Goal: Task Accomplishment & Management: Manage account settings

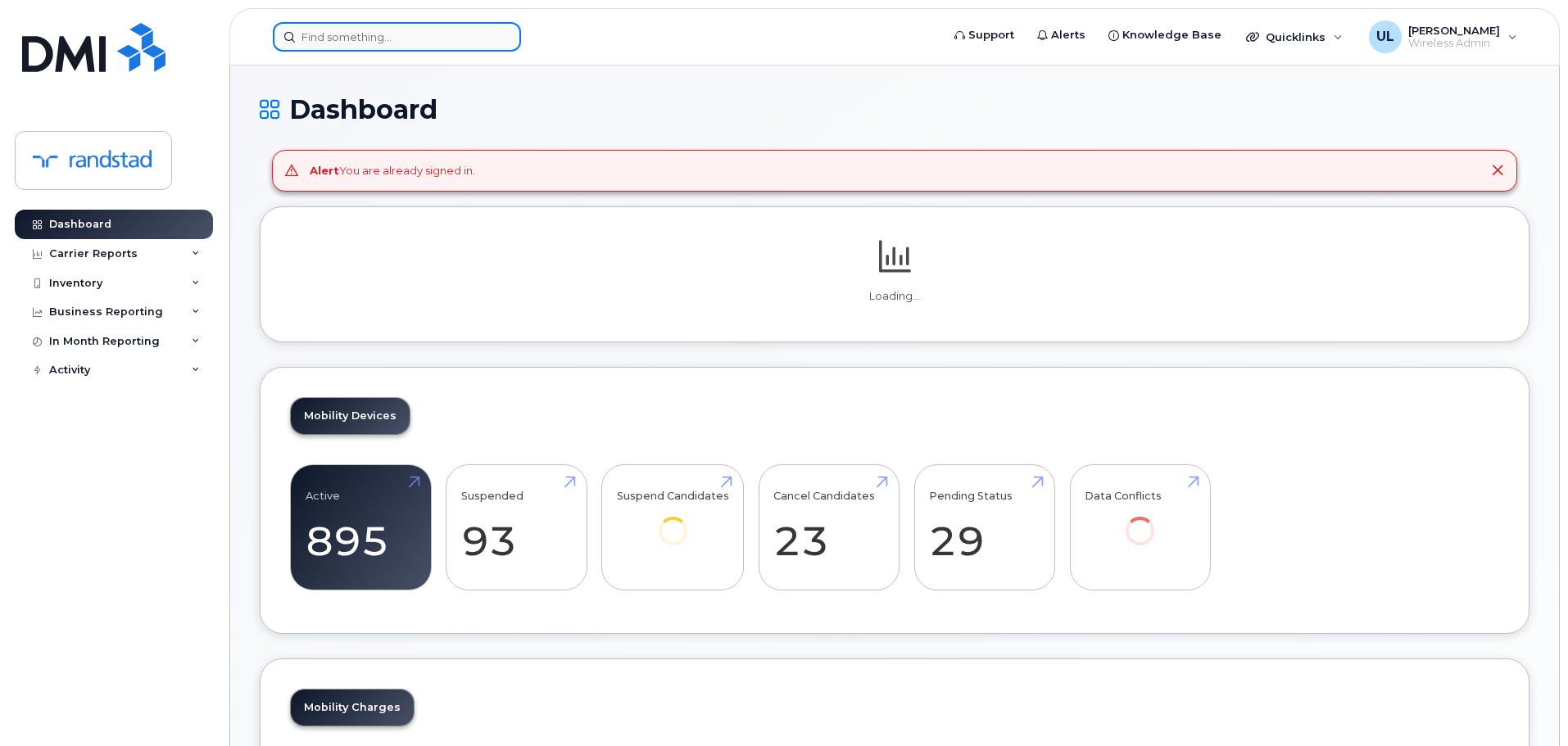
click at [444, 40] on input at bounding box center [397, 37] width 248 height 29
paste input "4313716000"
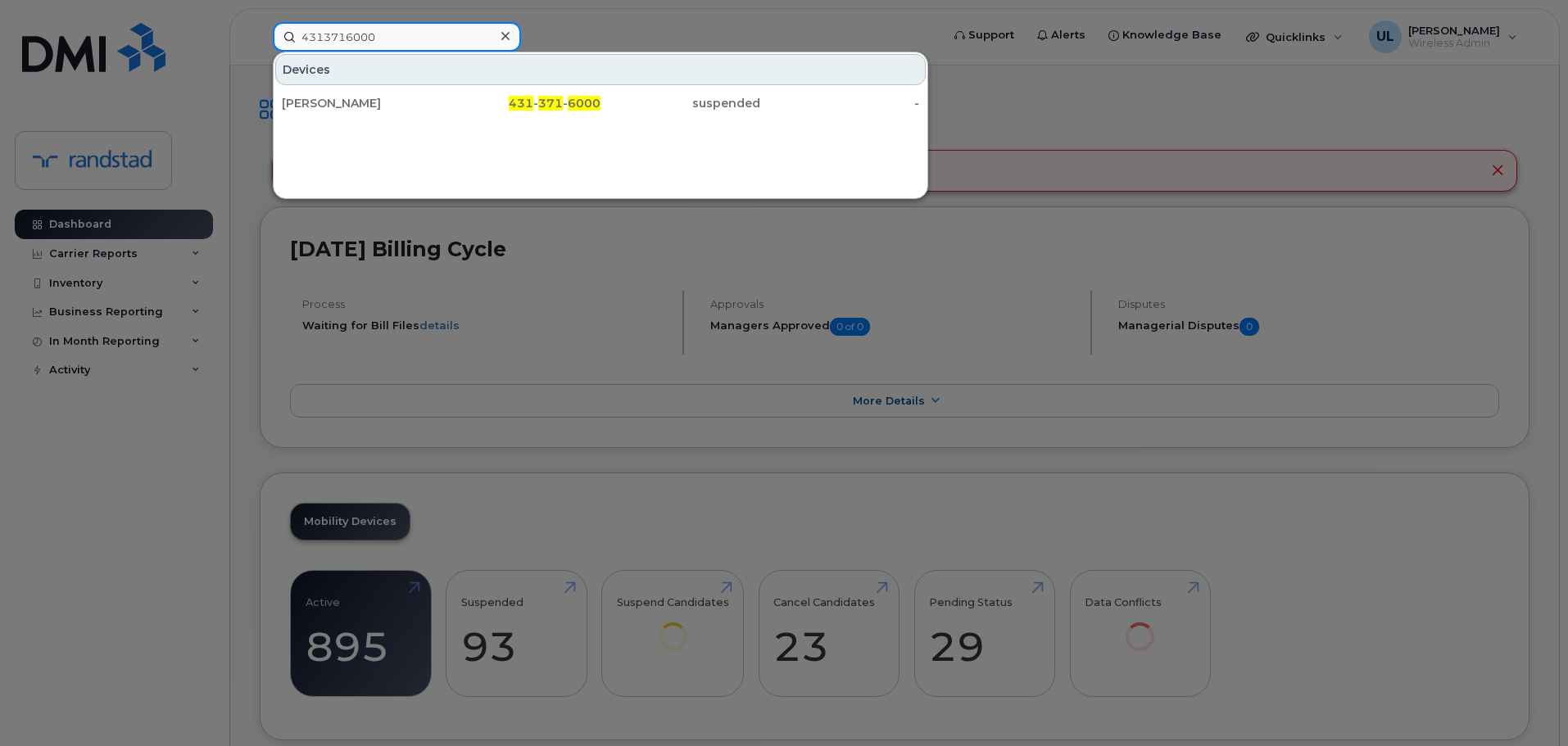
type input "4313716000"
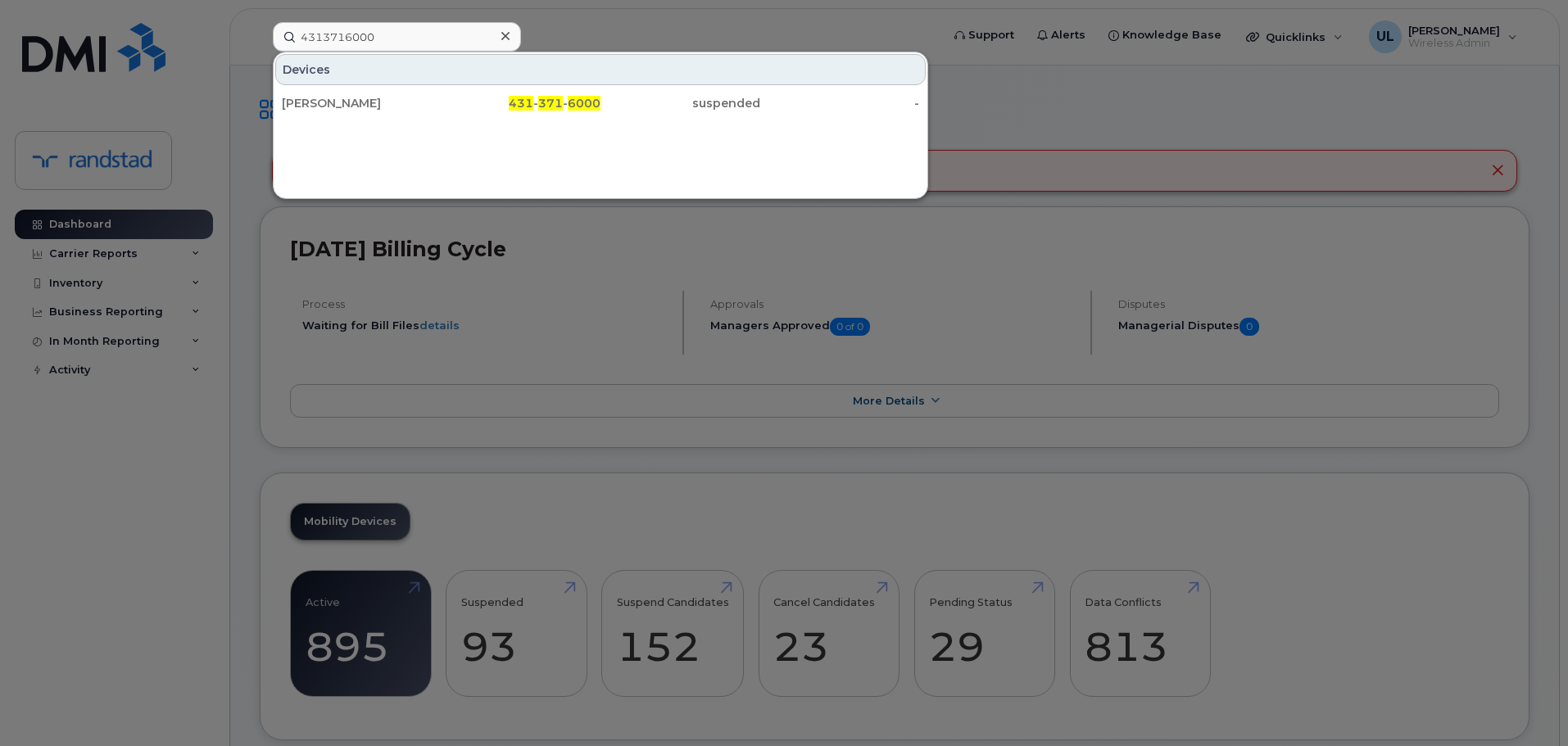
click at [426, 98] on div "[PERSON_NAME]" at bounding box center [361, 104] width 159 height 16
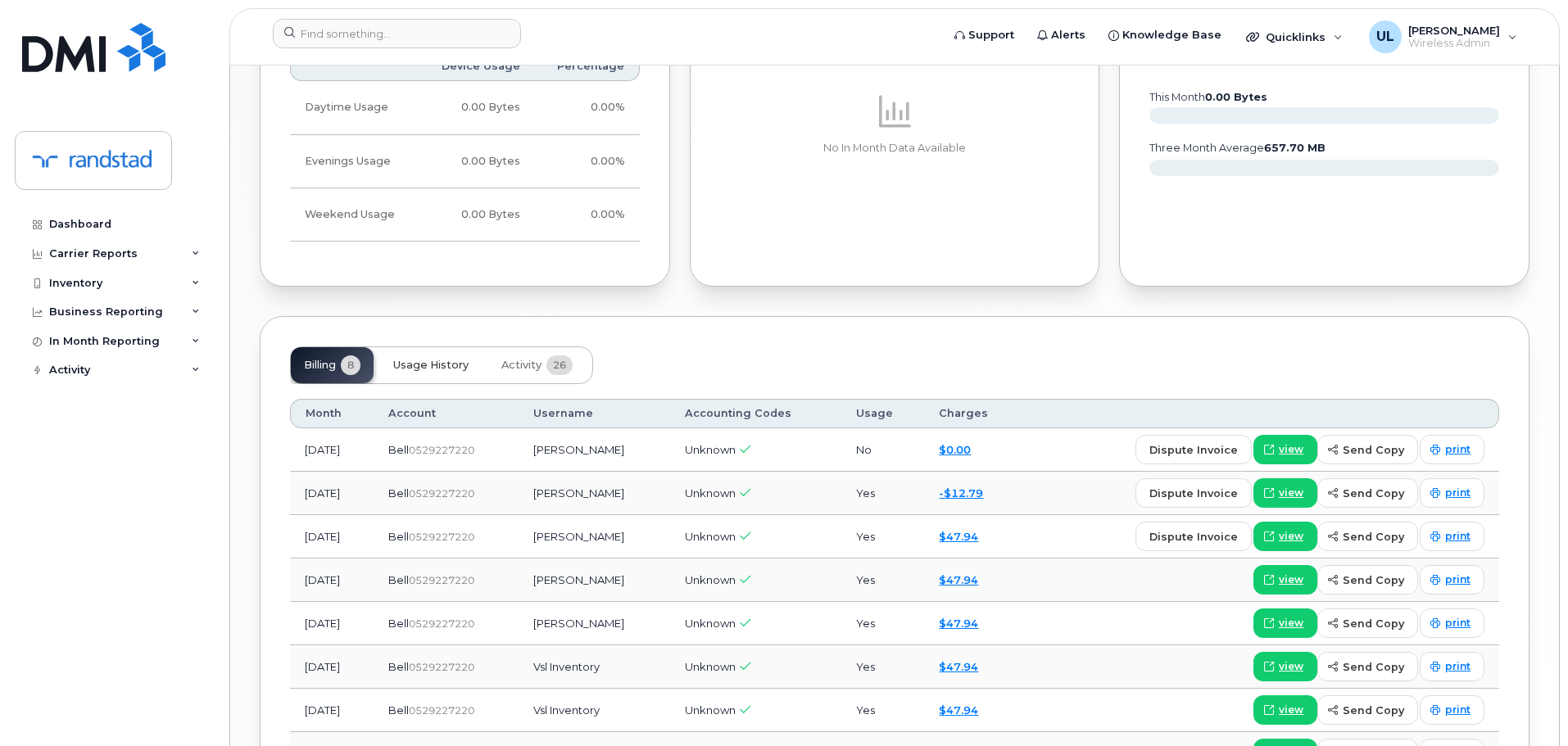
click at [459, 368] on span "Usage History" at bounding box center [431, 365] width 75 height 13
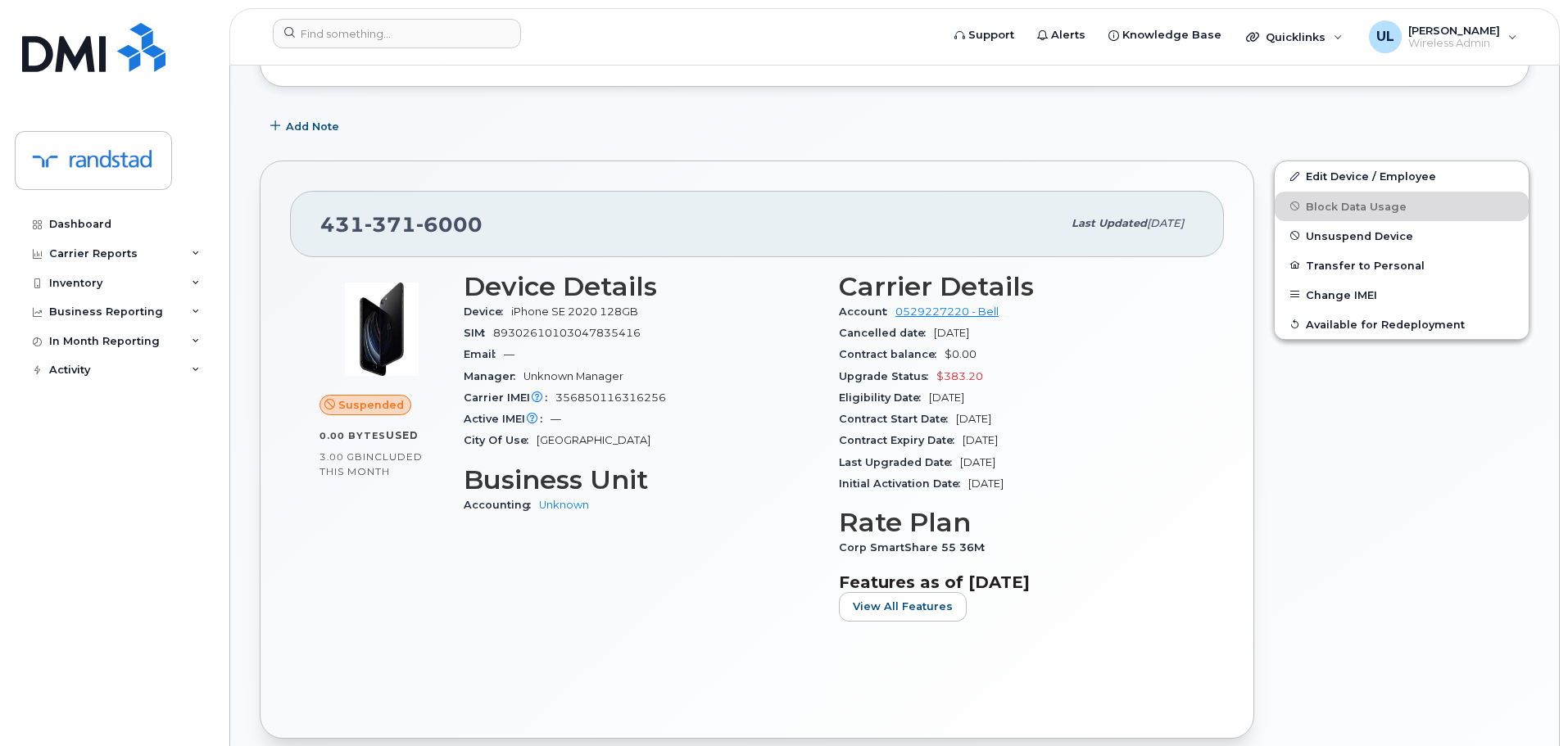
scroll to position [100, 0]
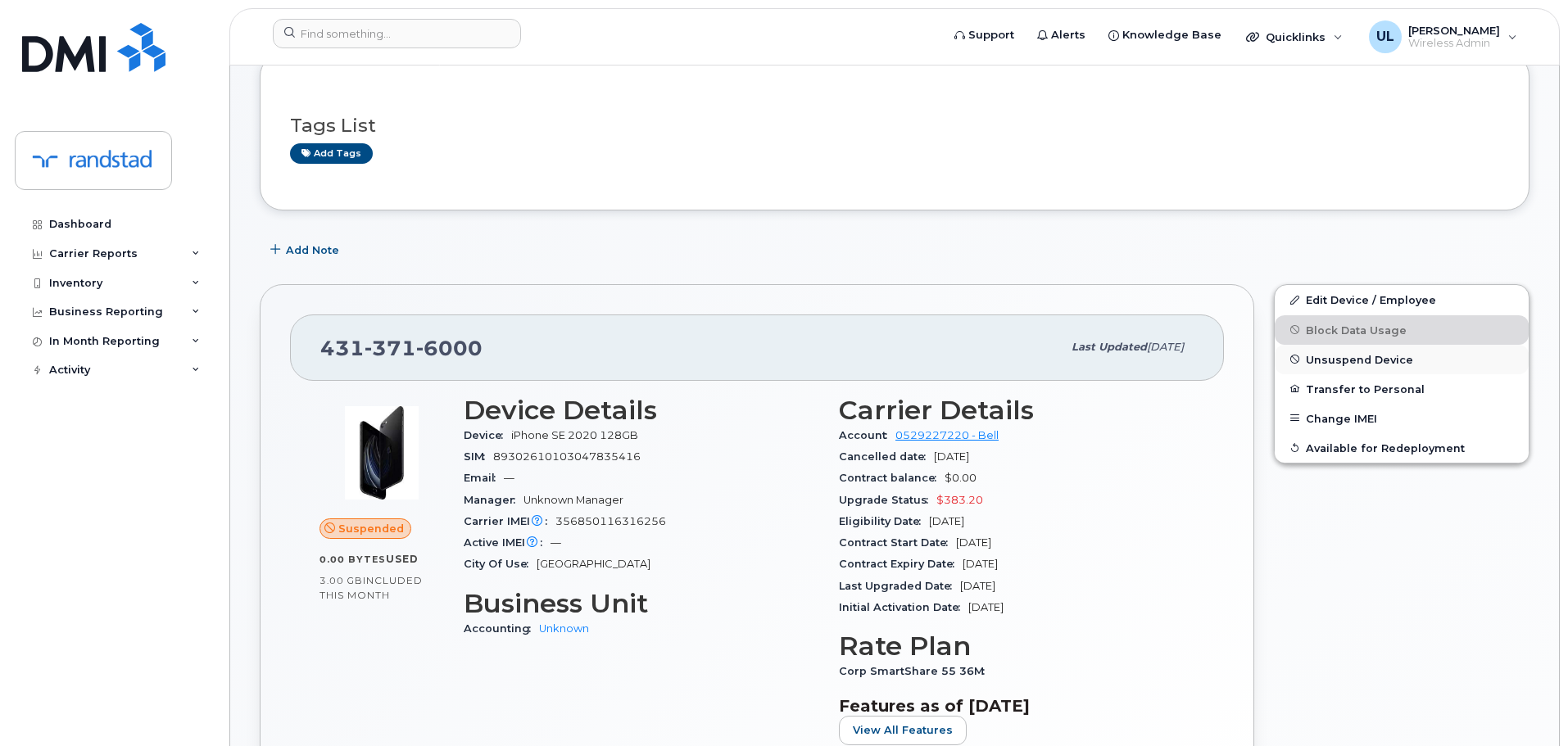
click at [1357, 367] on button "Unsuspend Device" at bounding box center [1401, 359] width 254 height 29
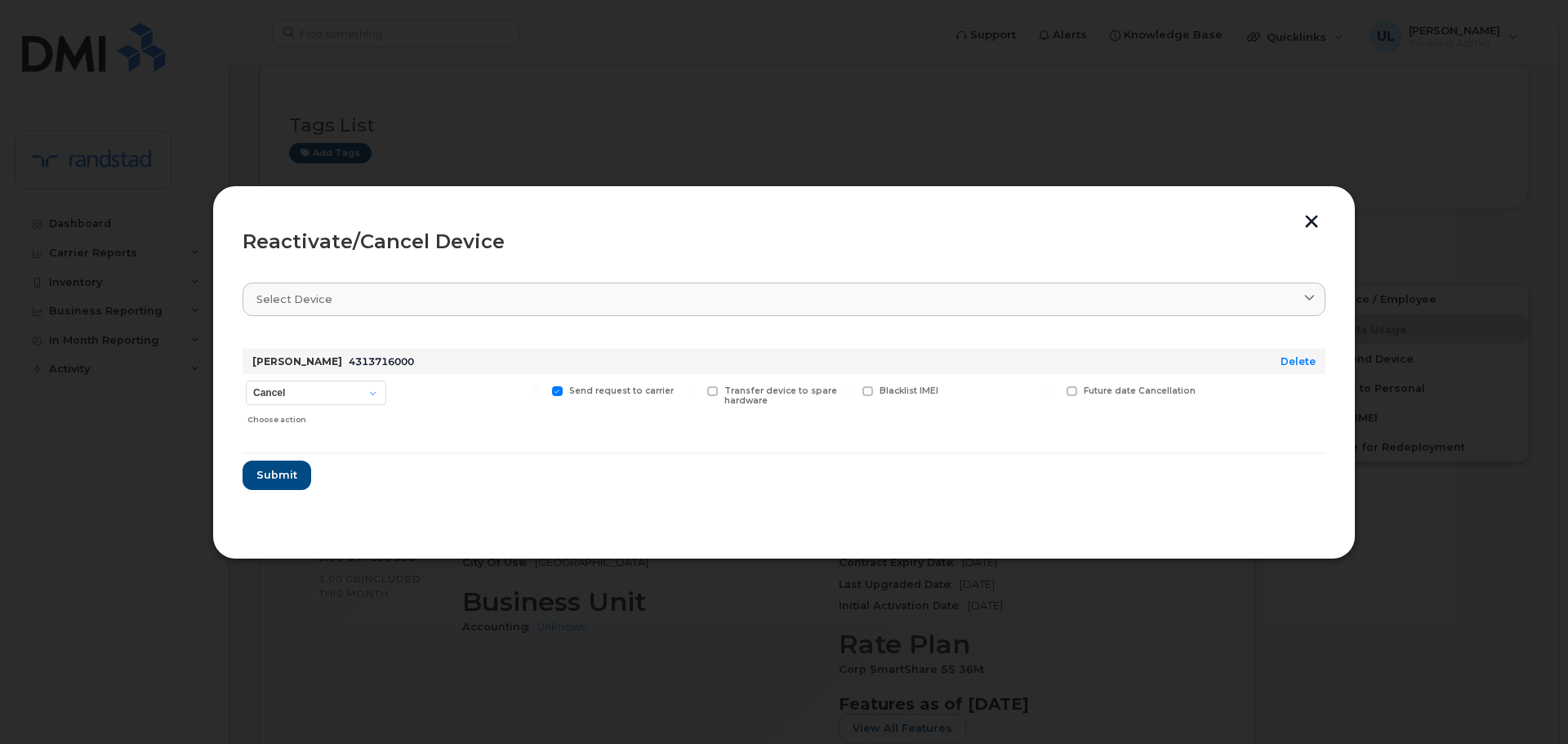
click at [318, 412] on div "Choose action" at bounding box center [317, 416] width 139 height 19
click at [306, 404] on select "Cancel Suspend - Extend Suspension Reactivate" at bounding box center [316, 392] width 141 height 25
select select "[object Object]"
click at [246, 380] on select "Cancel Suspend - Extend Suspension Reactivate" at bounding box center [316, 392] width 141 height 25
click at [300, 484] on button "Submit" at bounding box center [275, 475] width 67 height 29
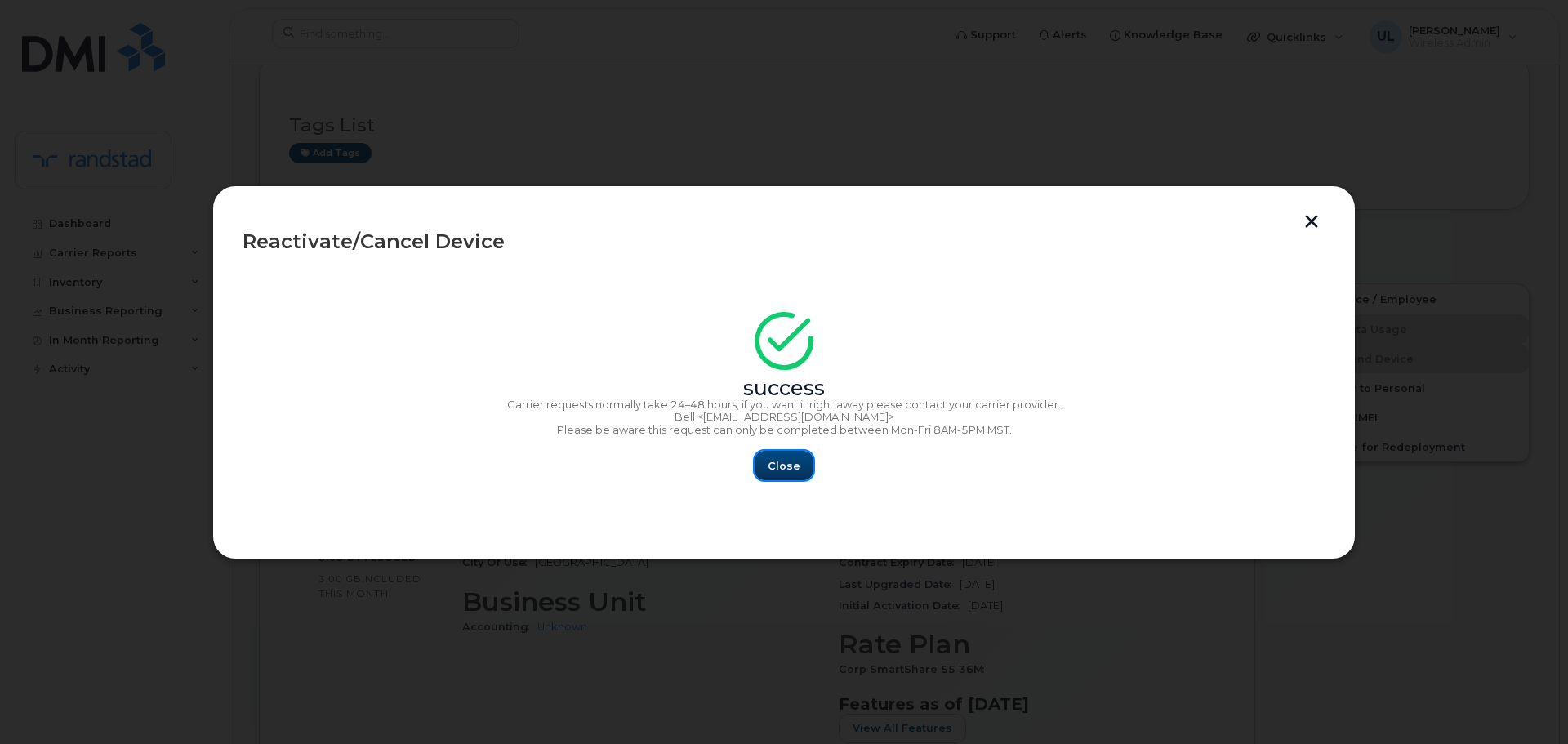
click at [791, 463] on span "Close" at bounding box center [784, 465] width 33 height 16
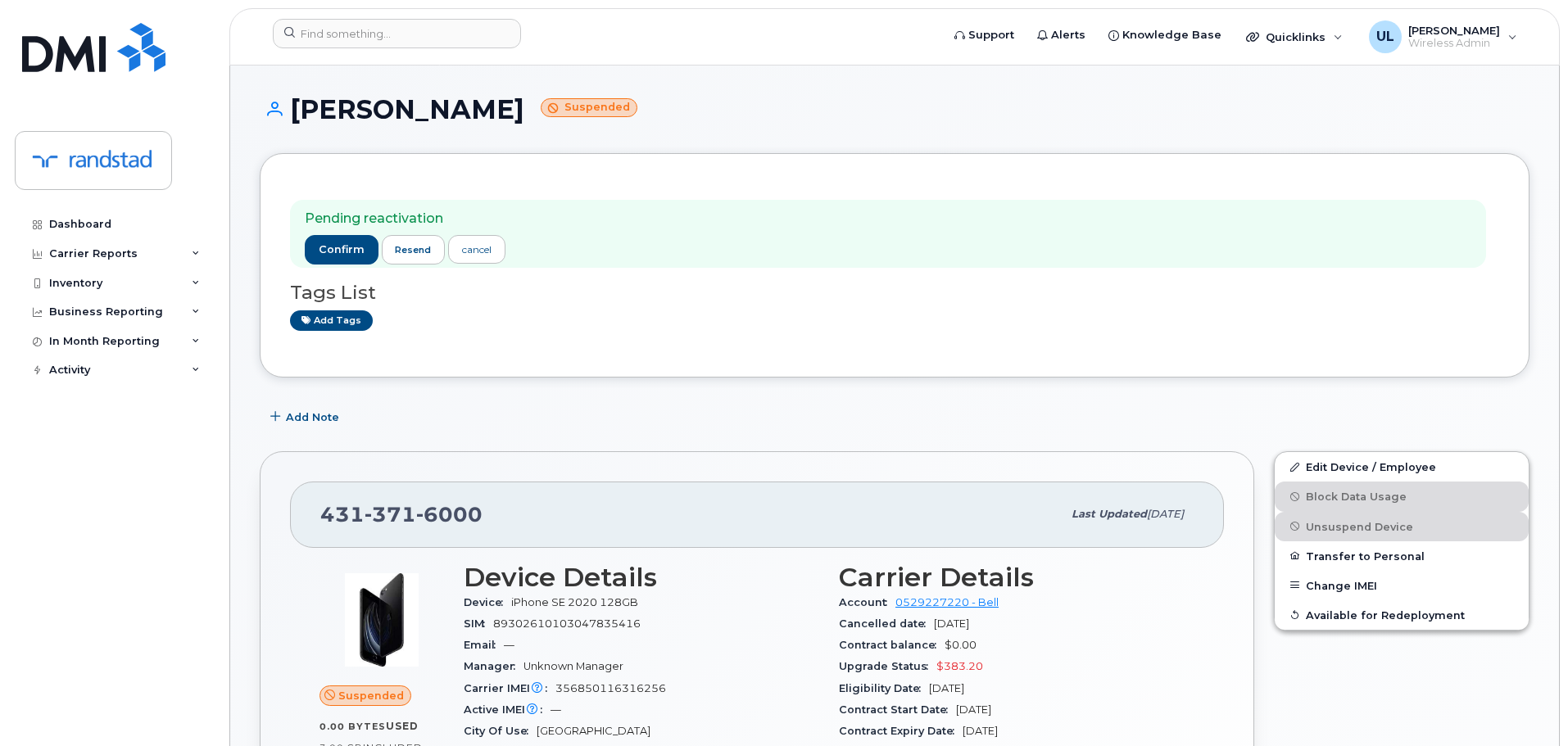
scroll to position [246, 0]
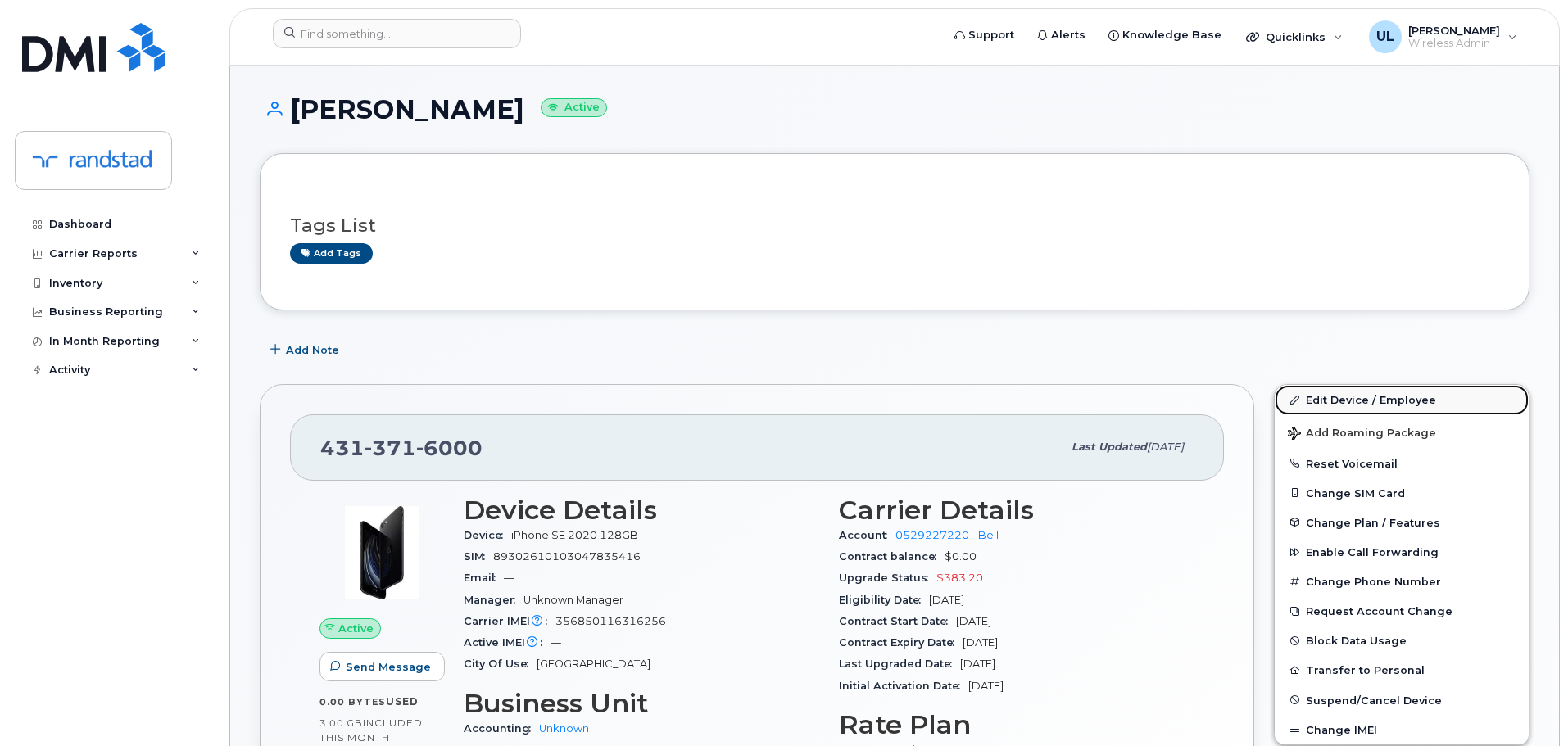
click at [1321, 390] on link "Edit Device / Employee" at bounding box center [1401, 400] width 254 height 29
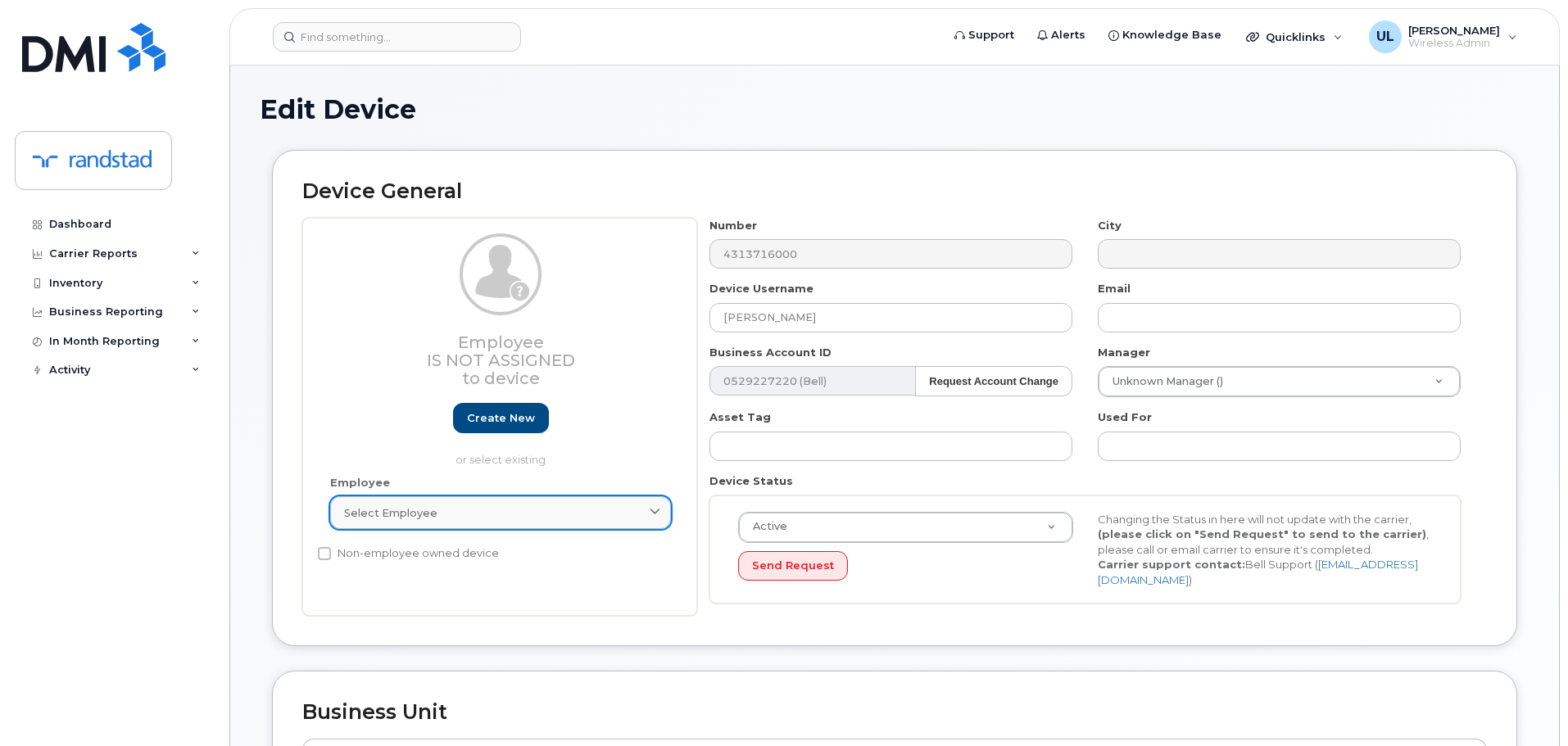
click at [438, 512] on div "Select employee" at bounding box center [499, 512] width 313 height 16
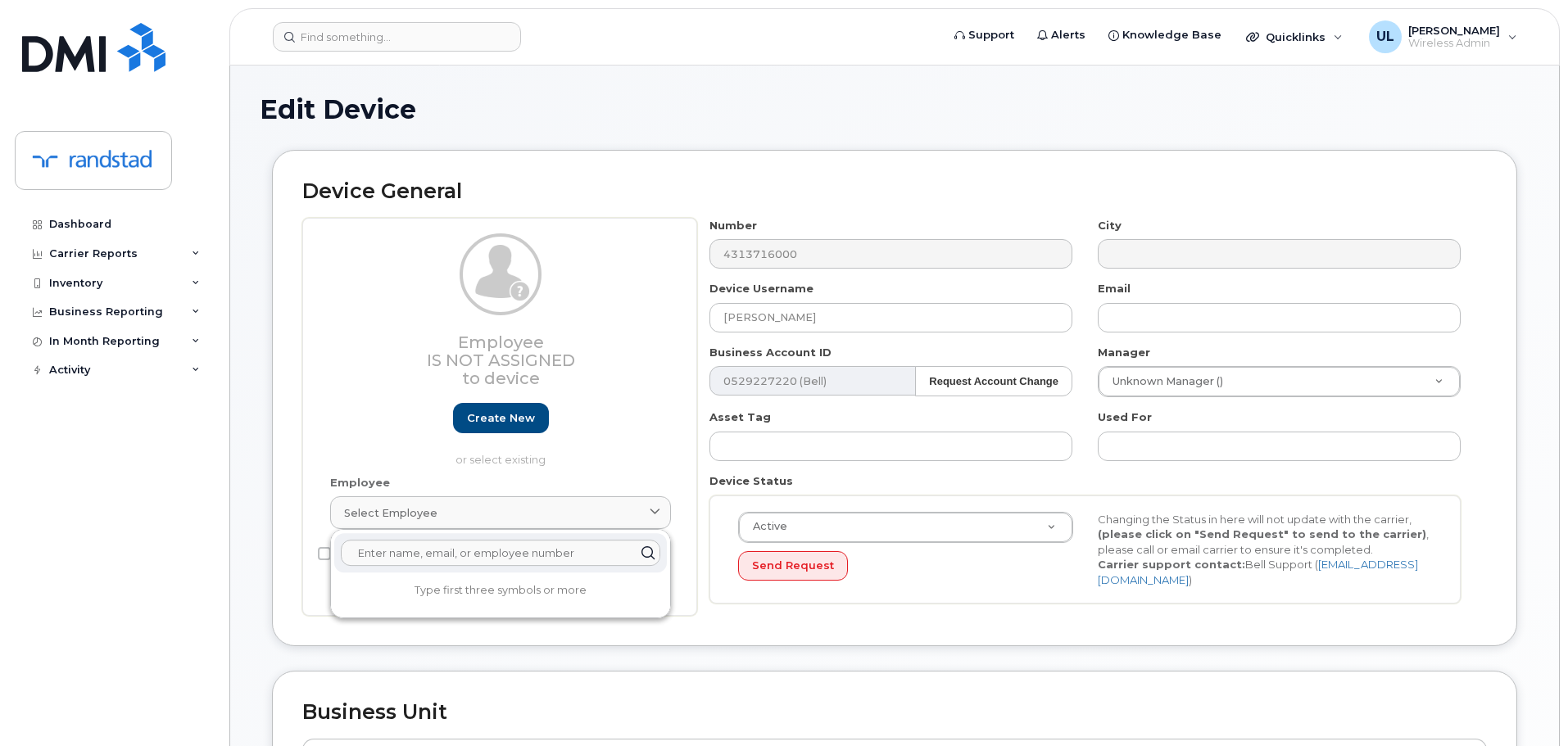
click at [450, 551] on input "text" at bounding box center [500, 553] width 320 height 27
paste input "[PERSON_NAME]"
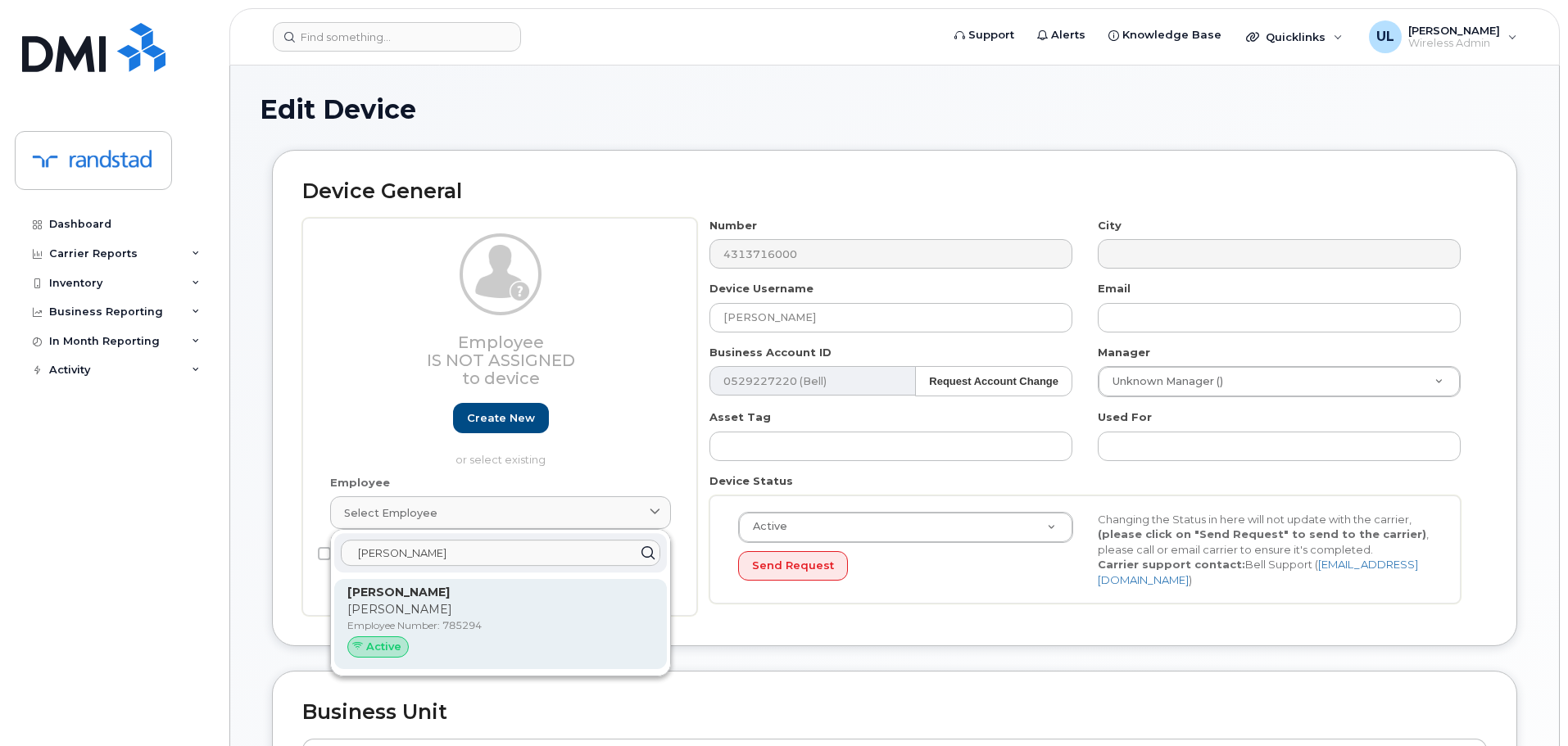
type input "[PERSON_NAME]"
click at [462, 609] on p "[PERSON_NAME]" at bounding box center [500, 609] width 306 height 17
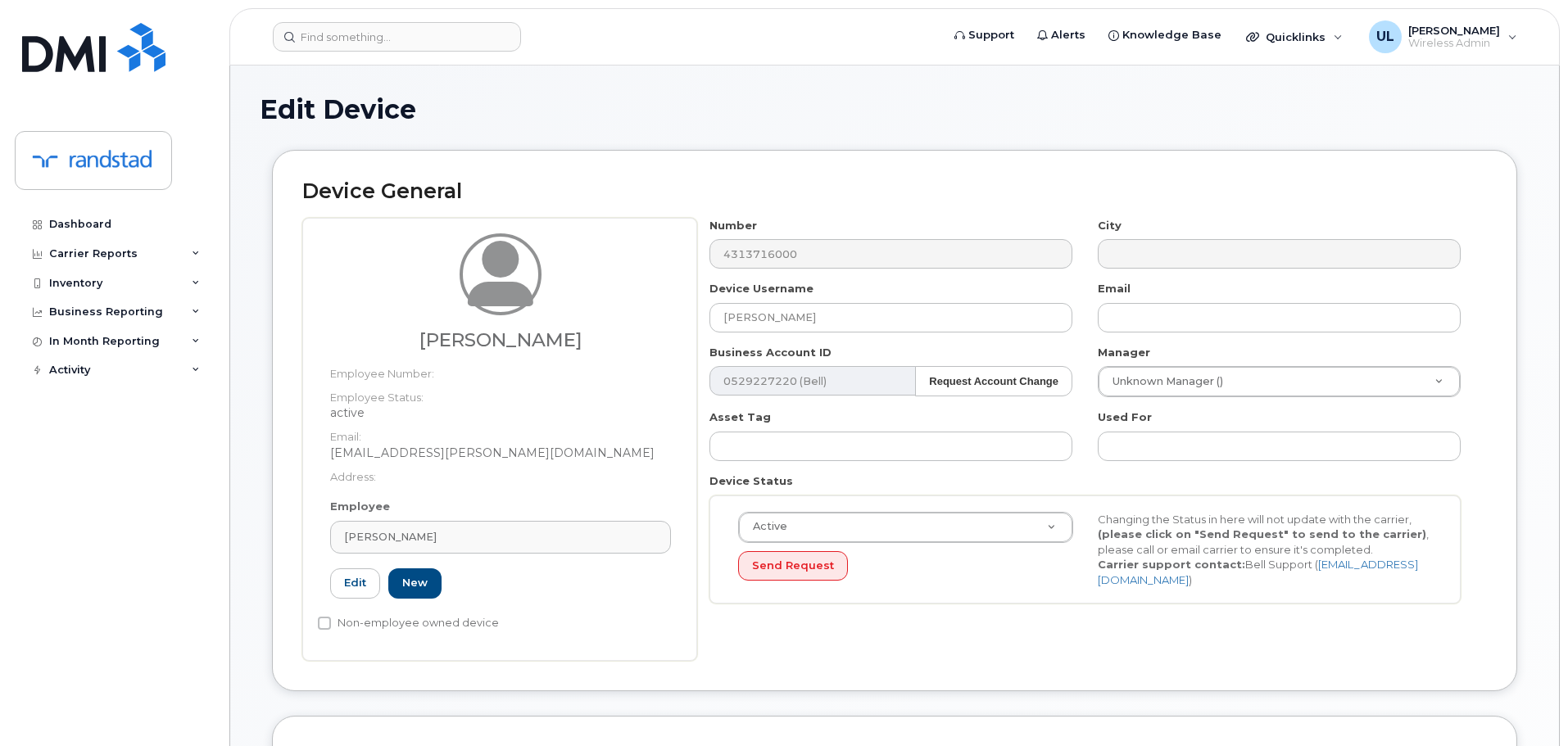
type input "785294"
type input "[PERSON_NAME]"
type input "[EMAIL_ADDRESS][PERSON_NAME][DOMAIN_NAME]"
type input "30309194"
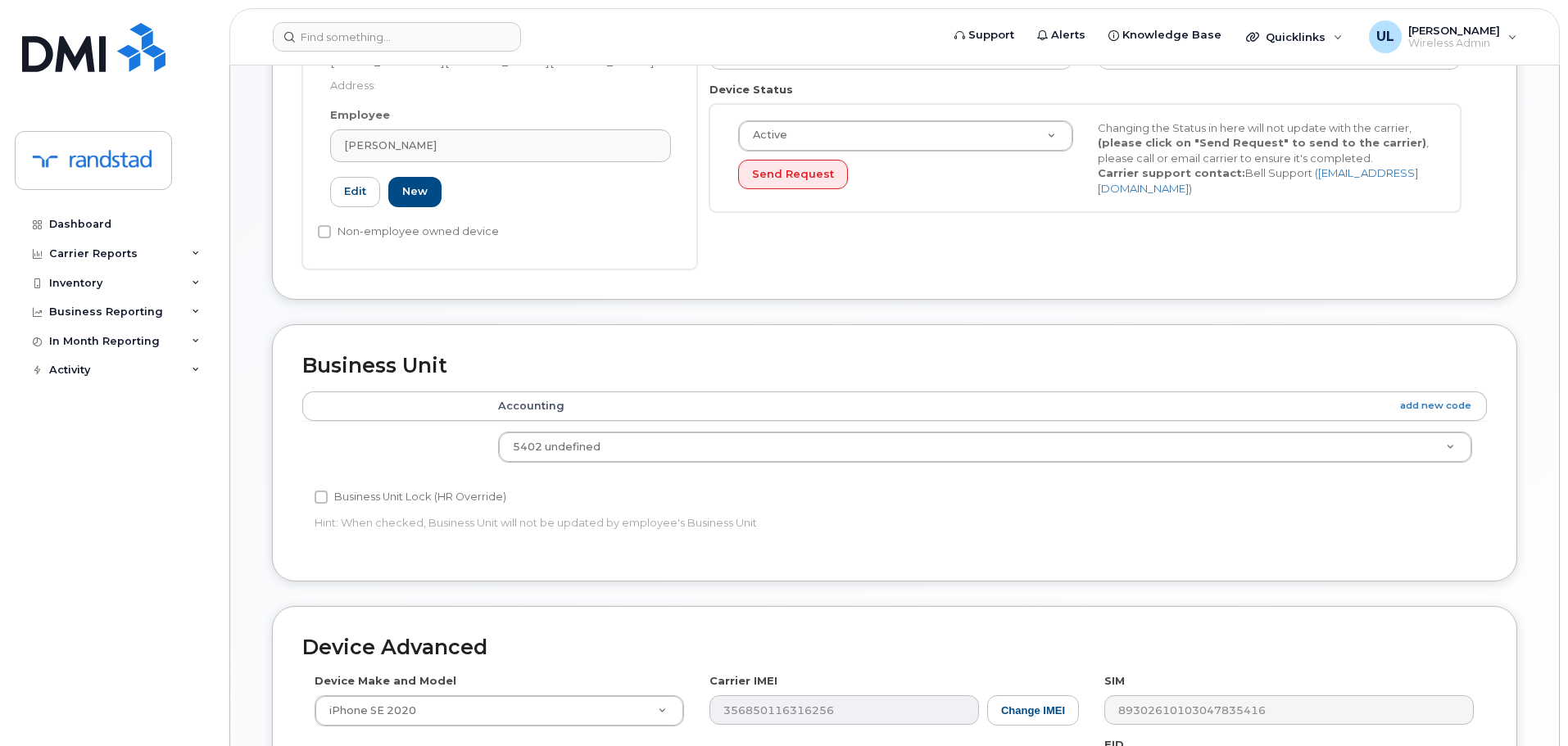
scroll to position [737, 0]
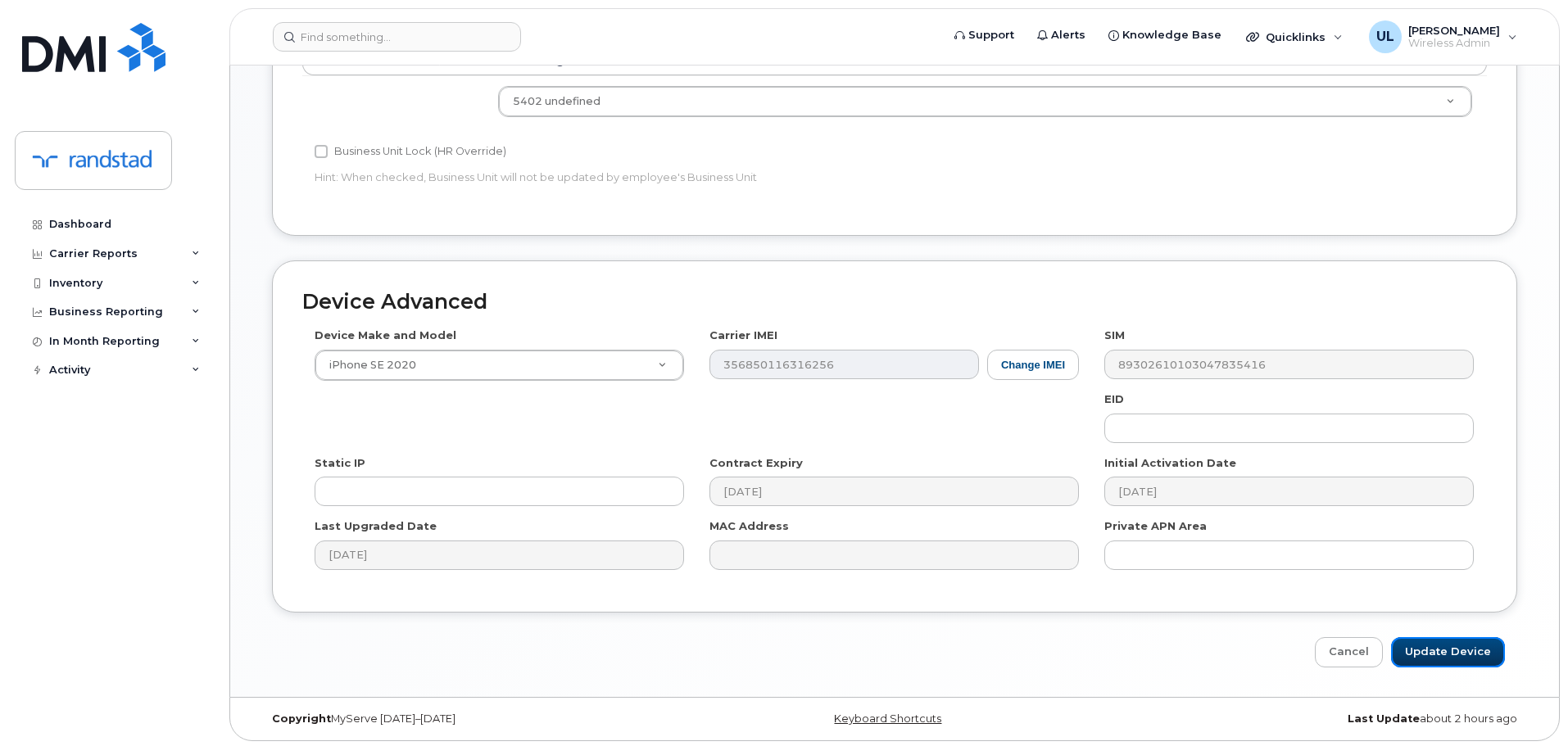
drag, startPoint x: 1448, startPoint y: 659, endPoint x: 1084, endPoint y: 505, distance: 395.2
click at [1448, 658] on input "Update Device" at bounding box center [1447, 652] width 114 height 30
type input "Saving..."
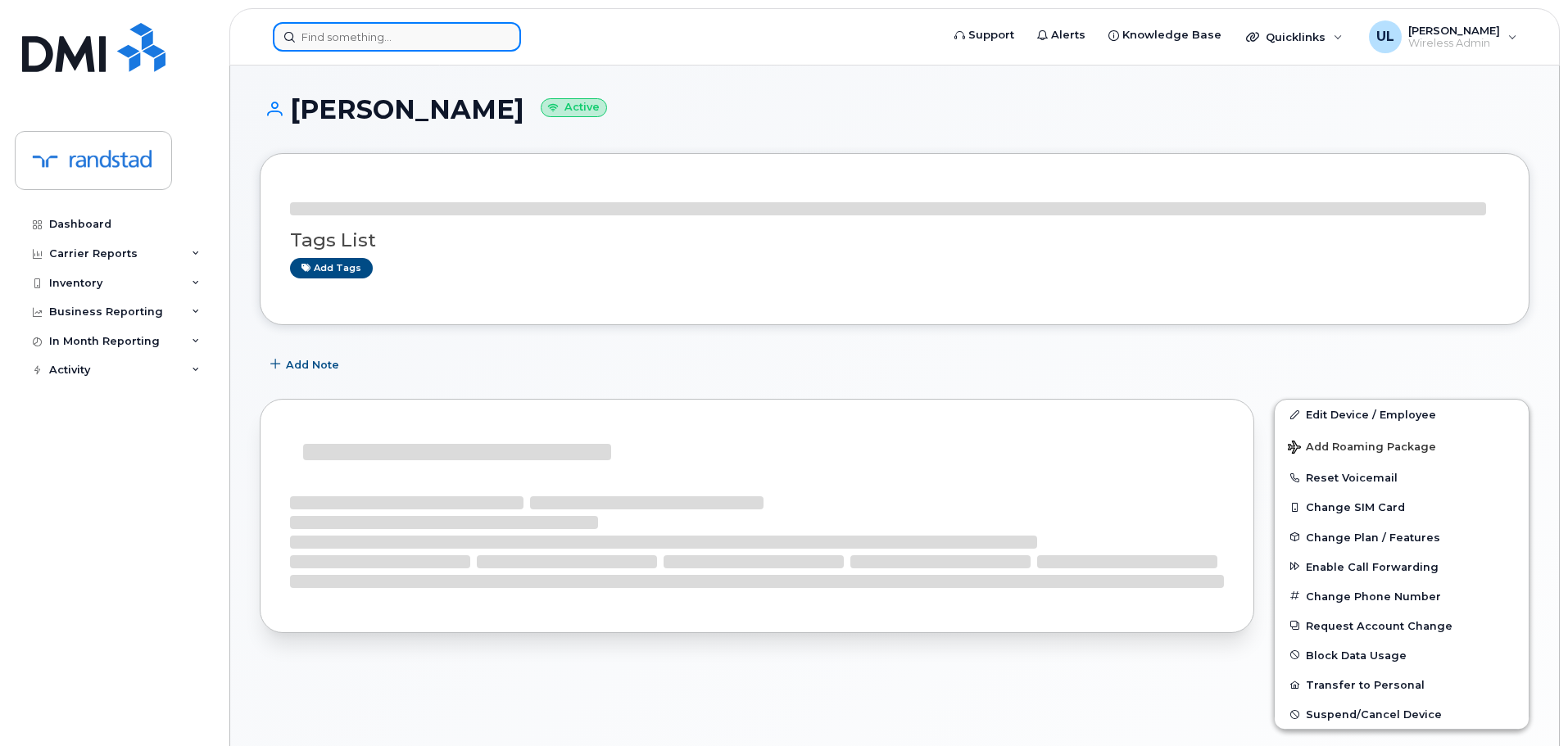
click at [454, 25] on input at bounding box center [397, 37] width 248 height 29
paste input "[PERSON_NAME]"
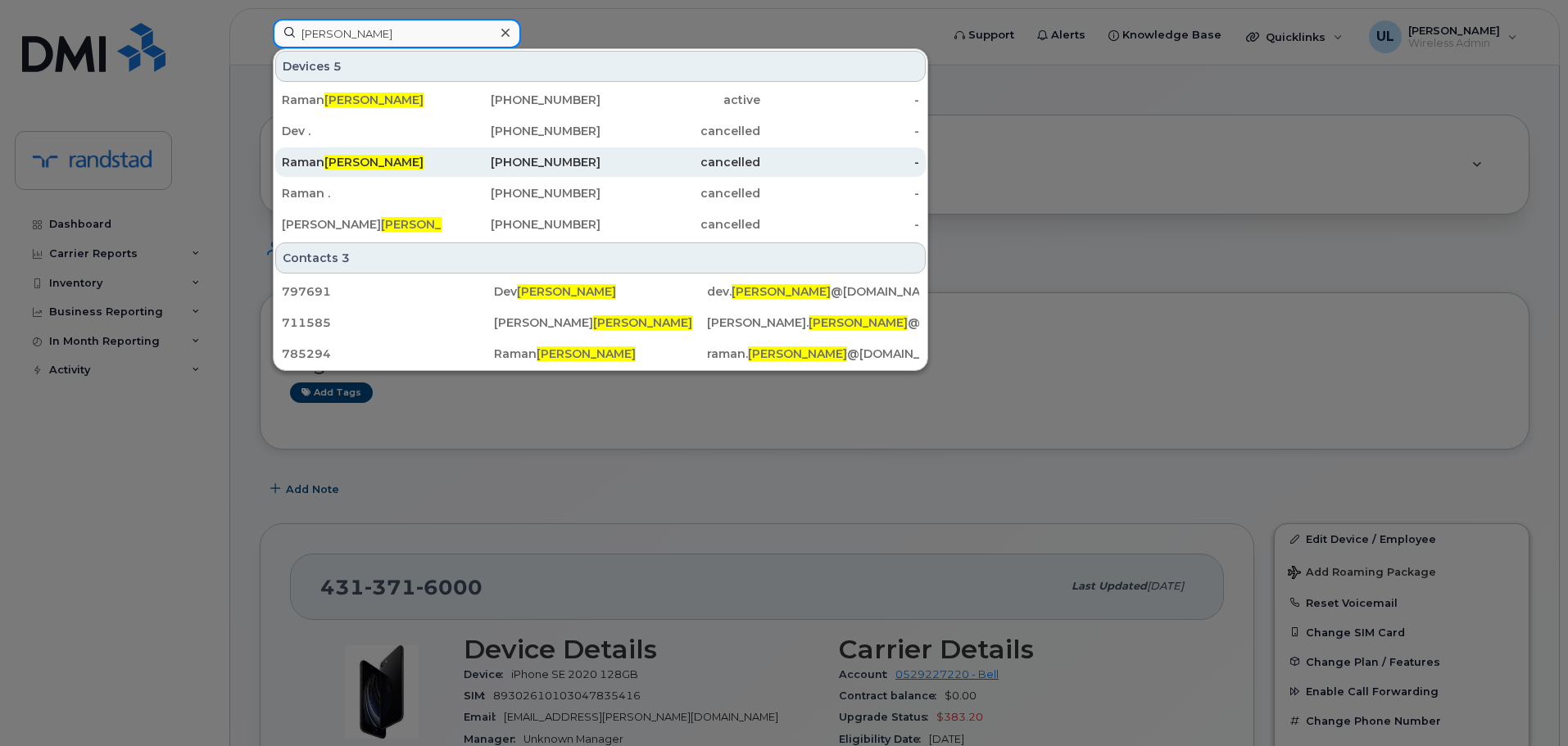
type input "[PERSON_NAME]"
click at [453, 165] on div "365-440-4096" at bounding box center [521, 162] width 159 height 16
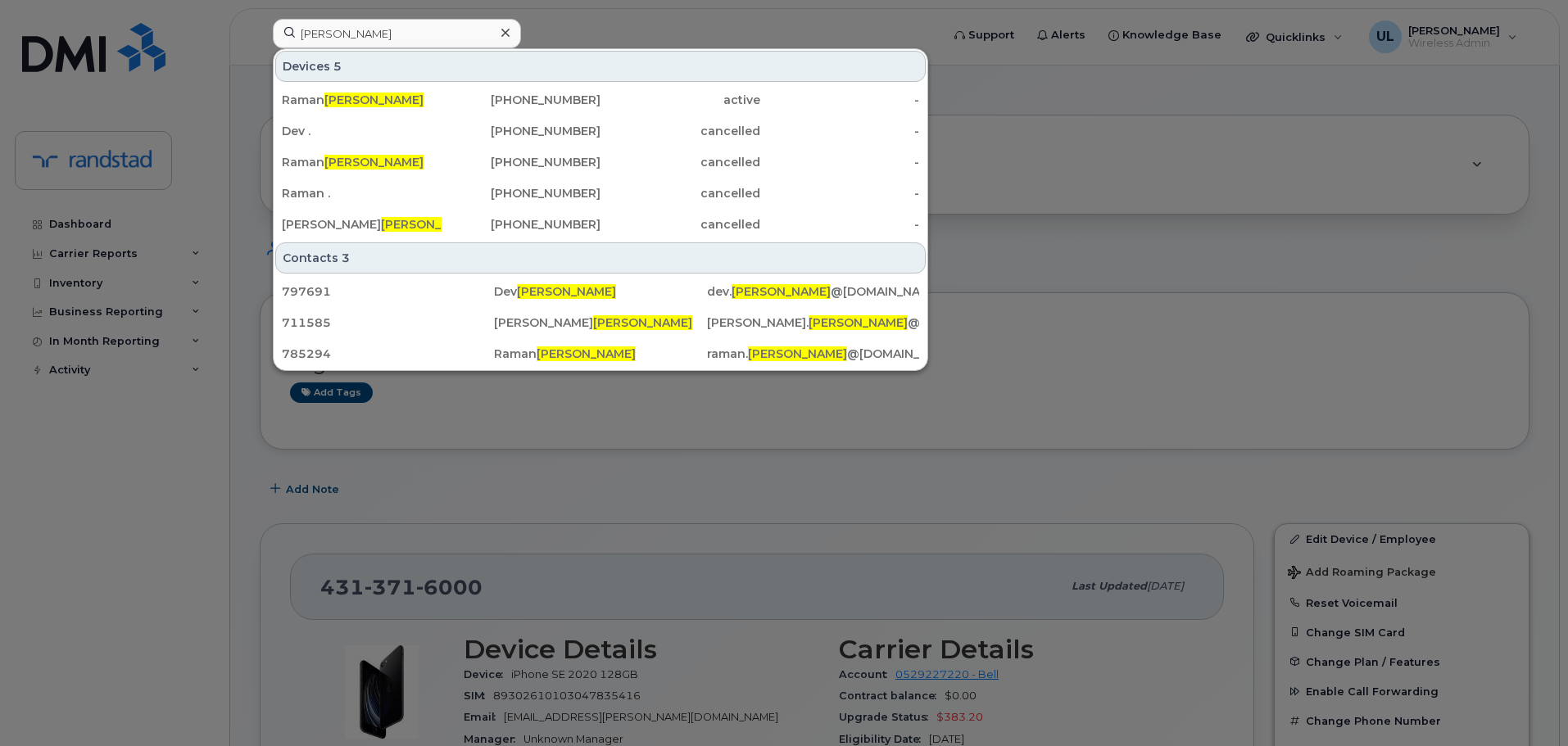
click at [1217, 397] on div at bounding box center [784, 373] width 1568 height 746
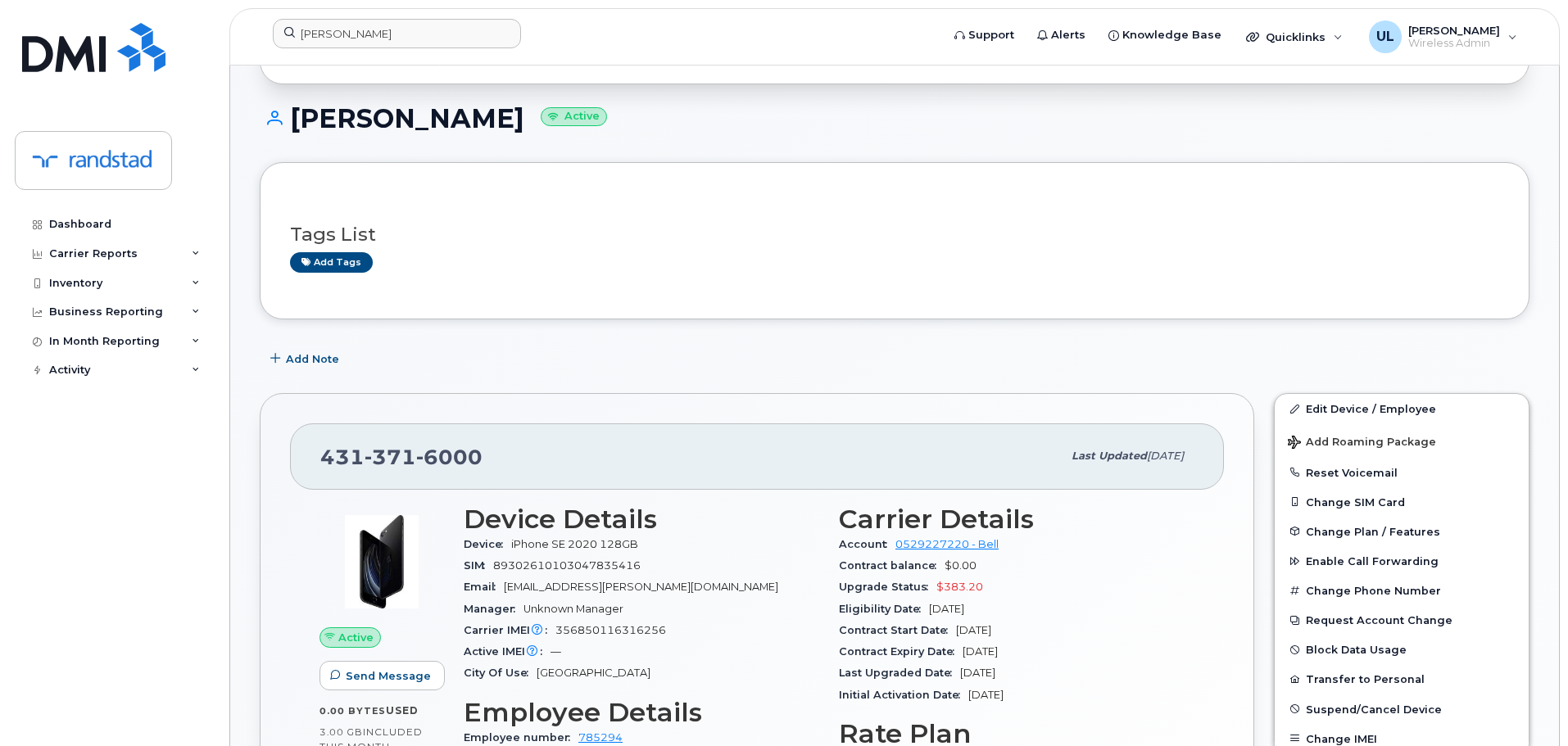
scroll to position [410, 0]
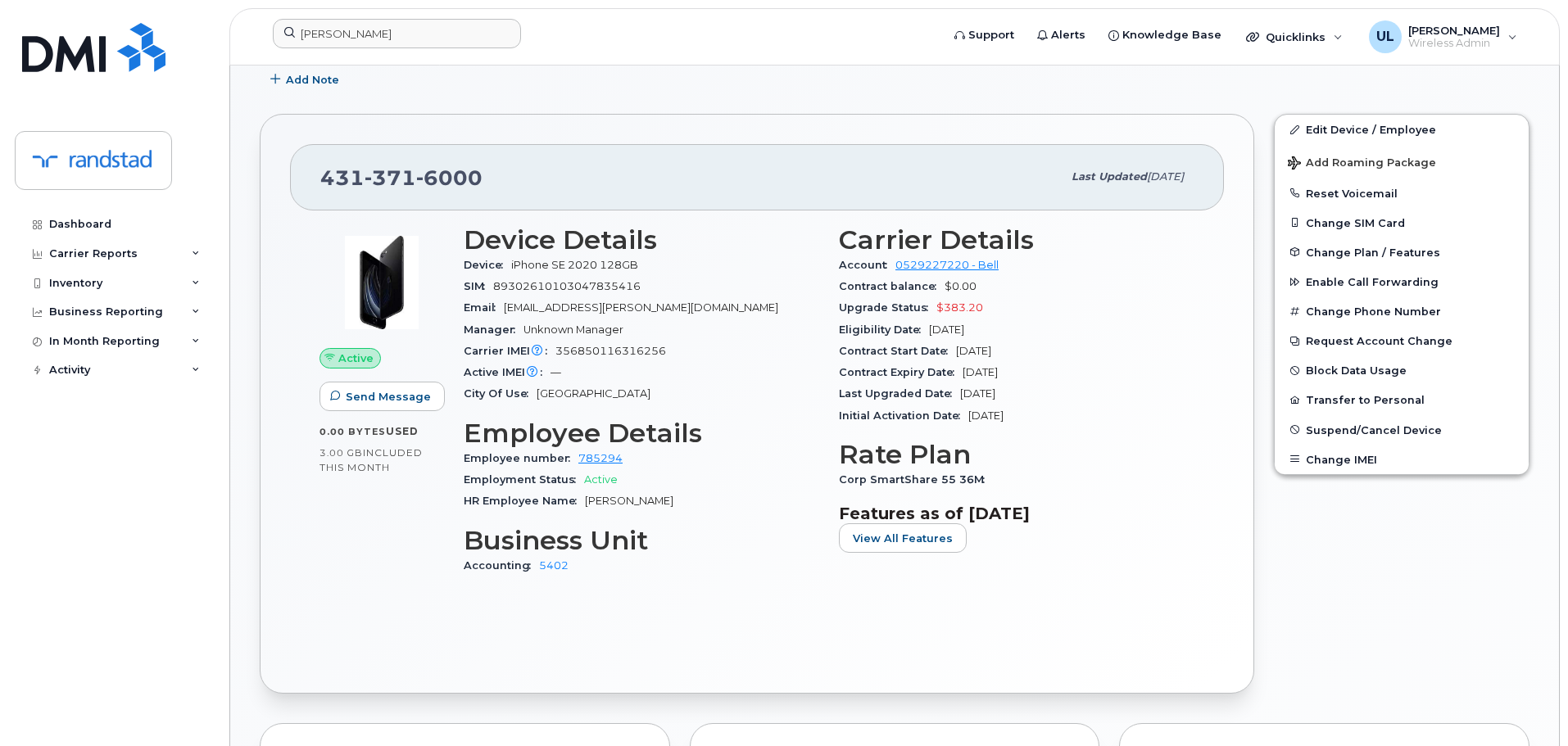
click at [477, 159] on div "431 371 6000" at bounding box center [690, 177] width 741 height 35
click at [453, 172] on span "6000" at bounding box center [449, 178] width 66 height 25
copy span "431 371 6000"
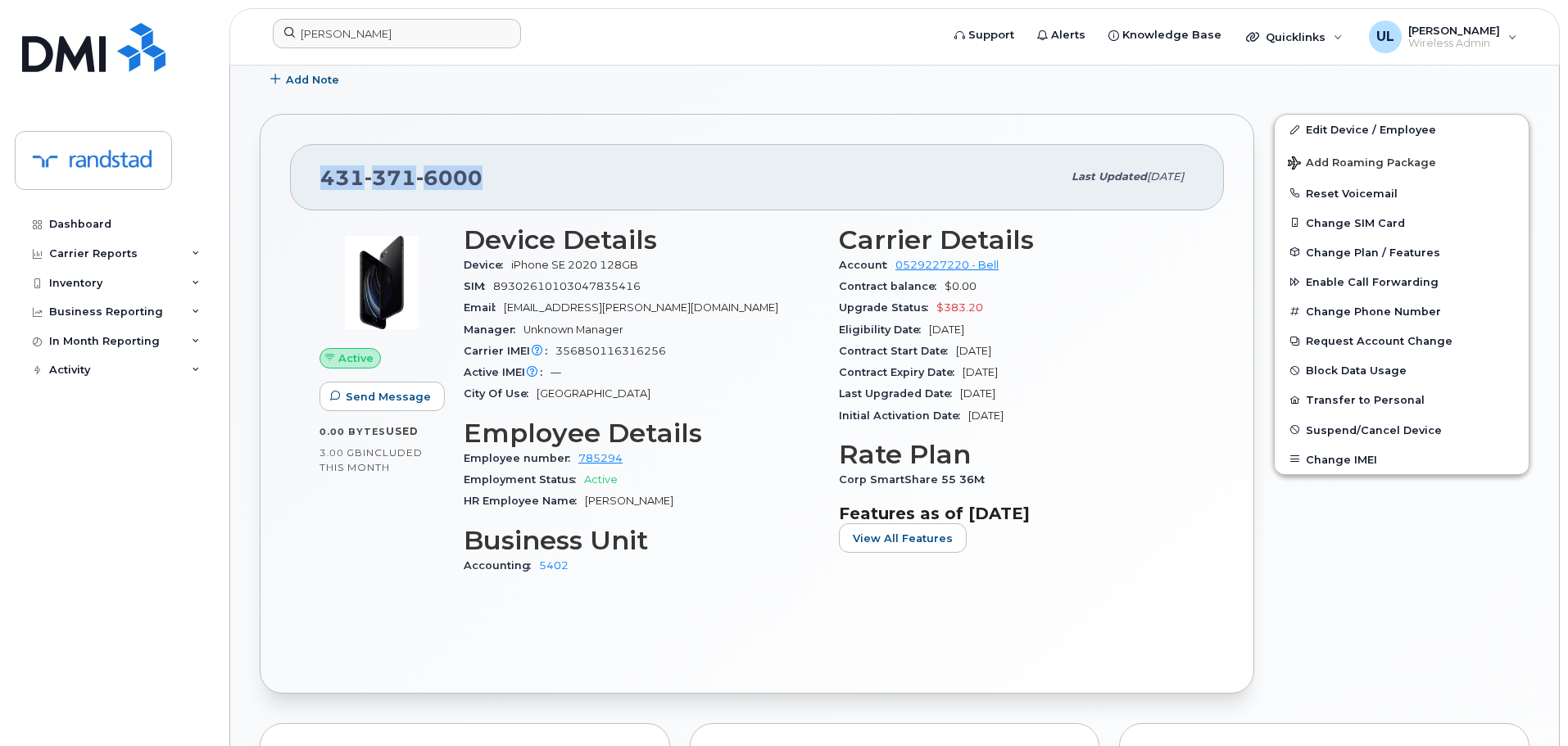
copy span "431 371 6000"
